Goal: Navigation & Orientation: Go to known website

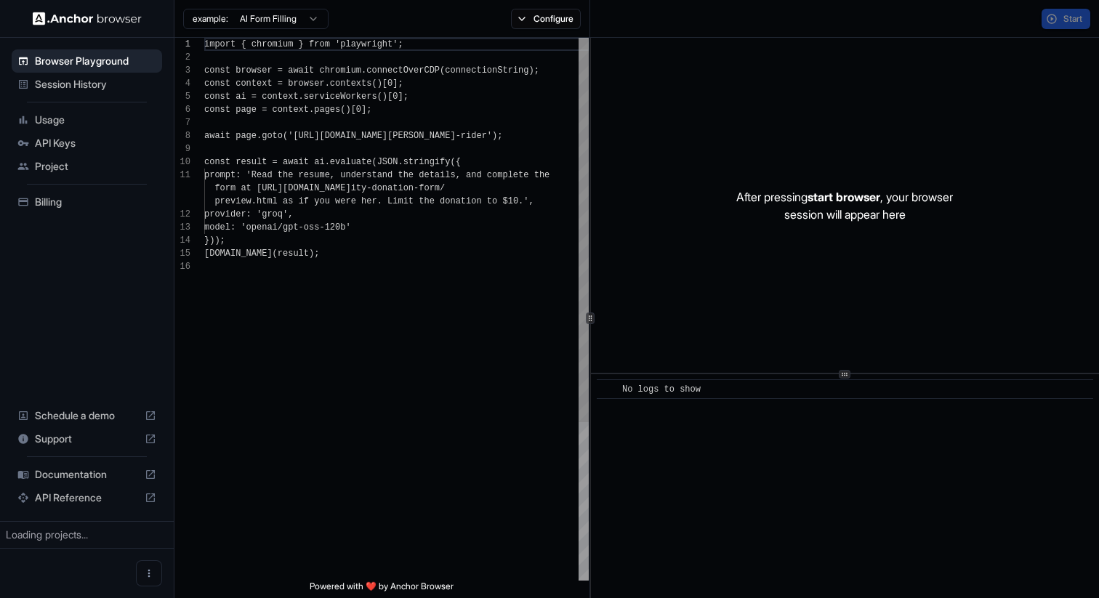
scroll to position [131, 0]
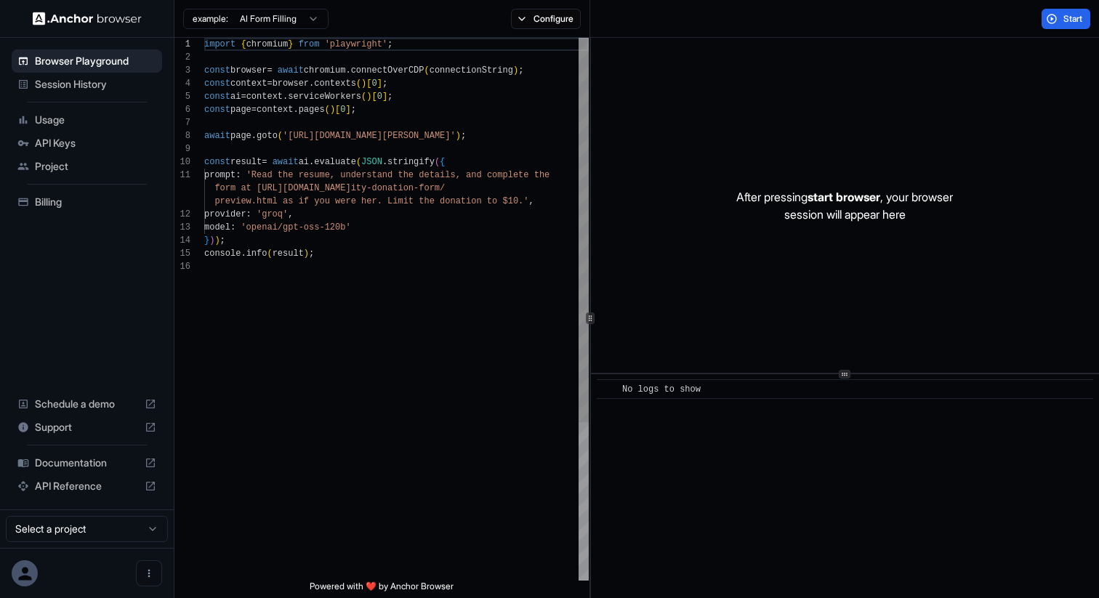
scroll to position [131, 0]
